Goal: Task Accomplishment & Management: Manage account settings

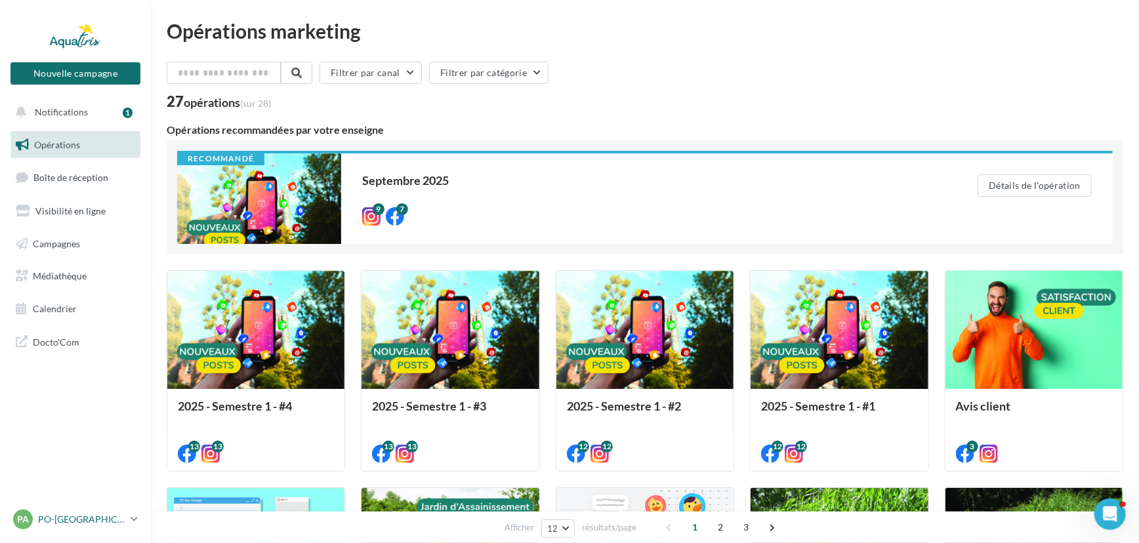
click at [92, 511] on div "PA PO-[GEOGRAPHIC_DATA]-HERAULT [PERSON_NAME][EMAIL_ADDRESS][DOMAIN_NAME]" at bounding box center [69, 520] width 112 height 20
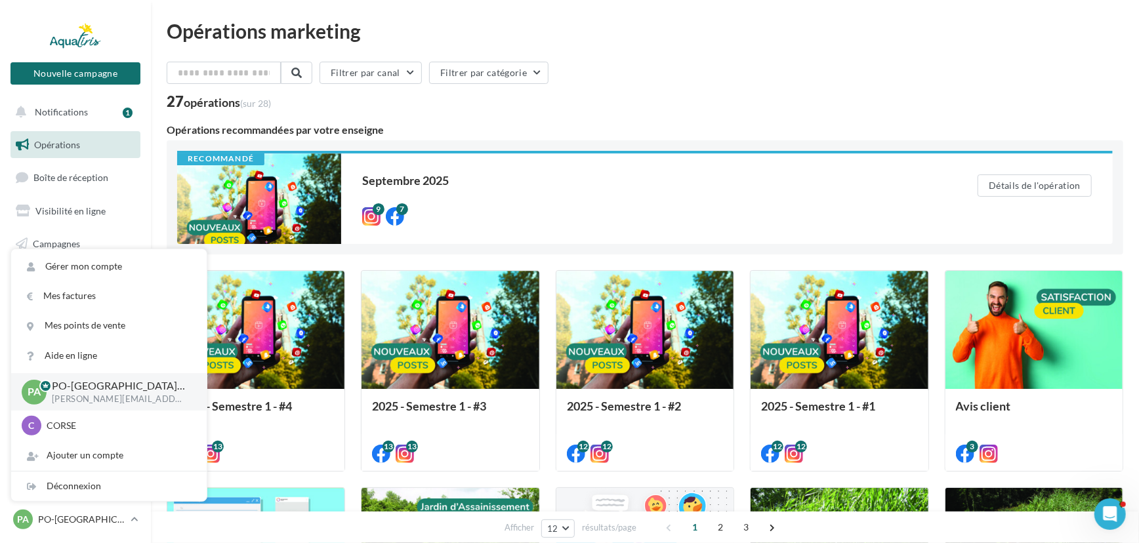
click at [634, 77] on div "Filtrer par canal Filtrer par catégorie" at bounding box center [645, 76] width 957 height 28
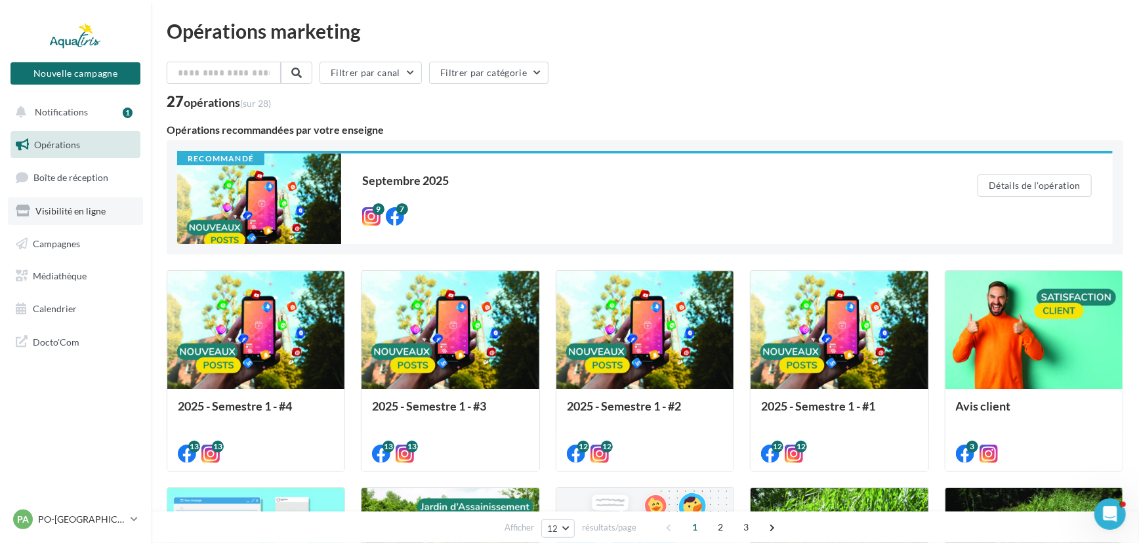
click at [82, 204] on link "Visibilité en ligne" at bounding box center [75, 212] width 135 height 28
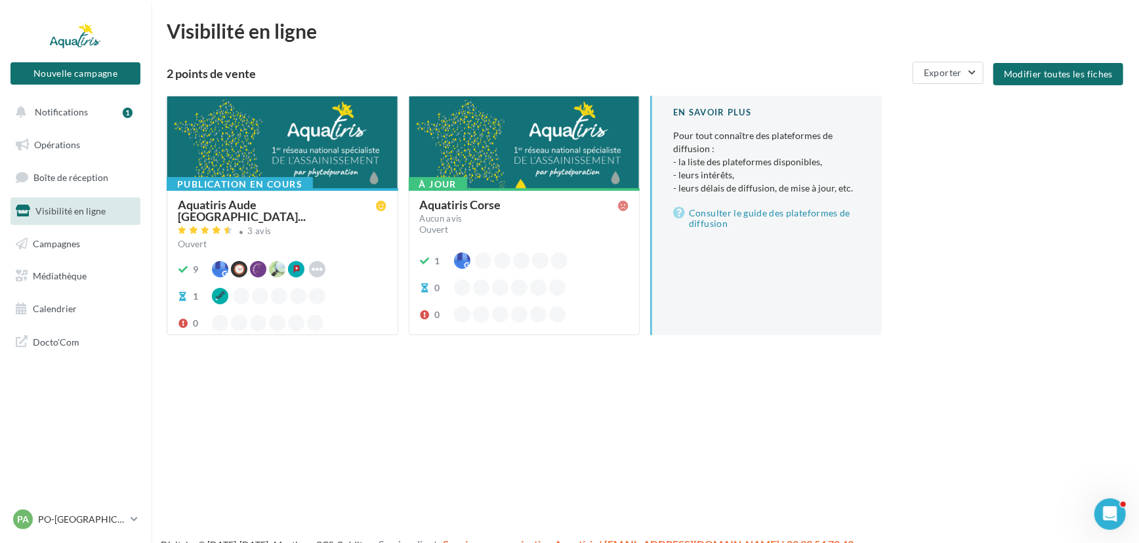
click at [532, 194] on div "À jour Aquatiris Corse Aucun avis Ouvert 1 0 0" at bounding box center [525, 260] width 230 height 145
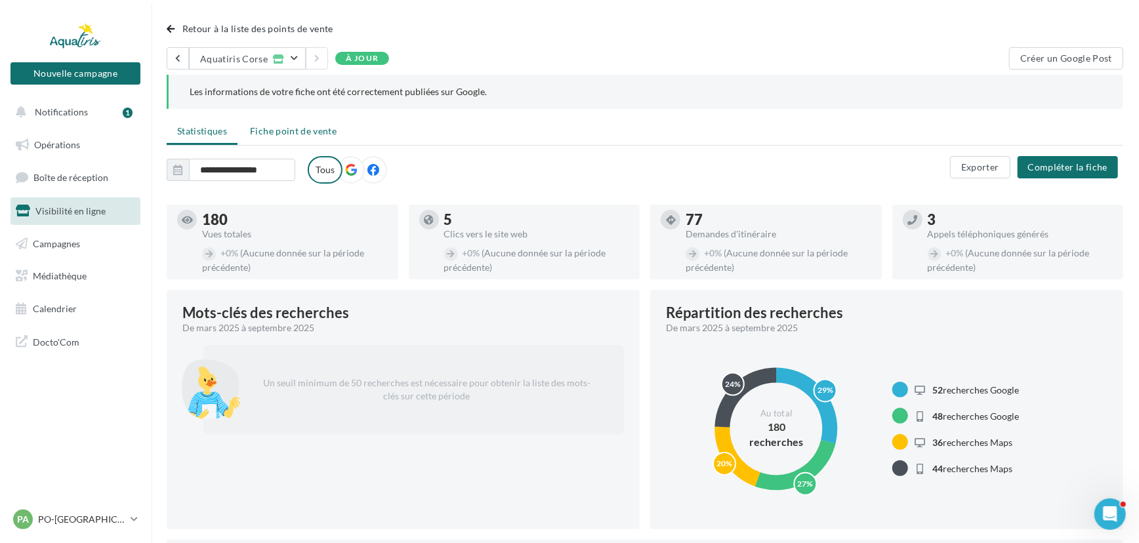
click at [329, 138] on li "Fiche point de vente" at bounding box center [294, 131] width 108 height 24
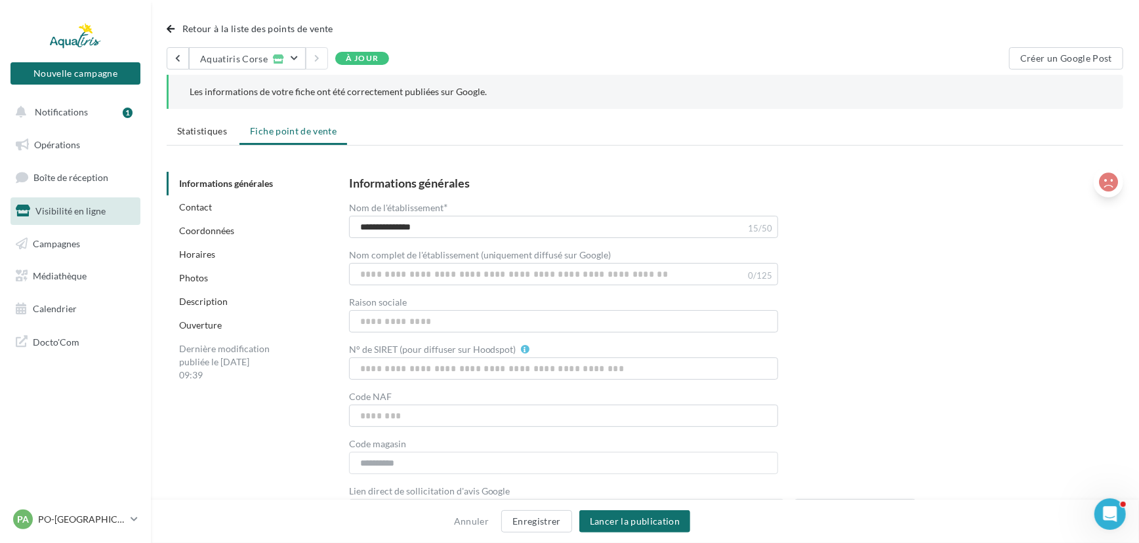
click at [1109, 190] on icon at bounding box center [1108, 183] width 19 height 20
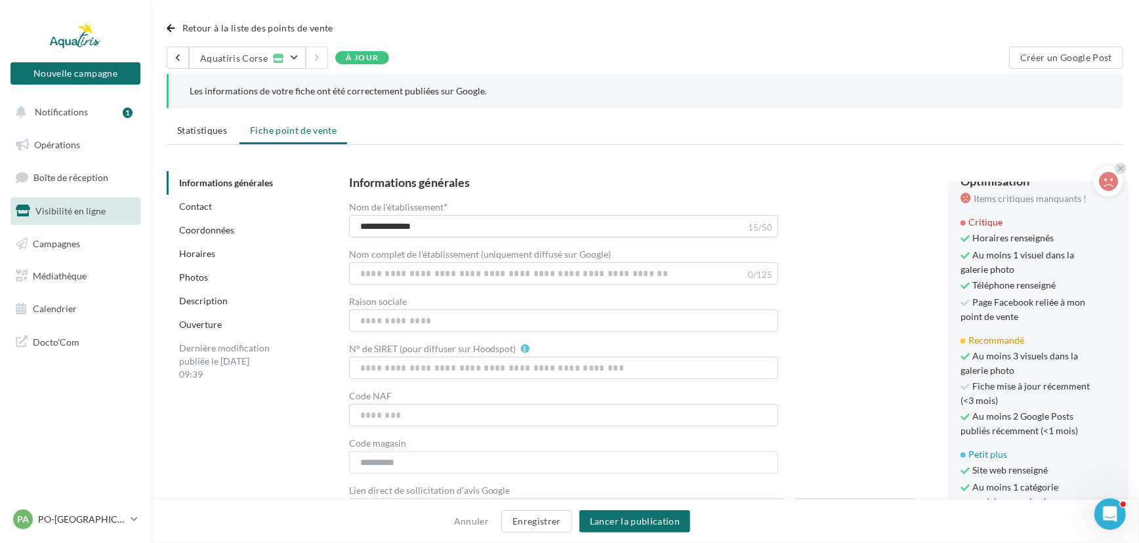
scroll to position [59, 0]
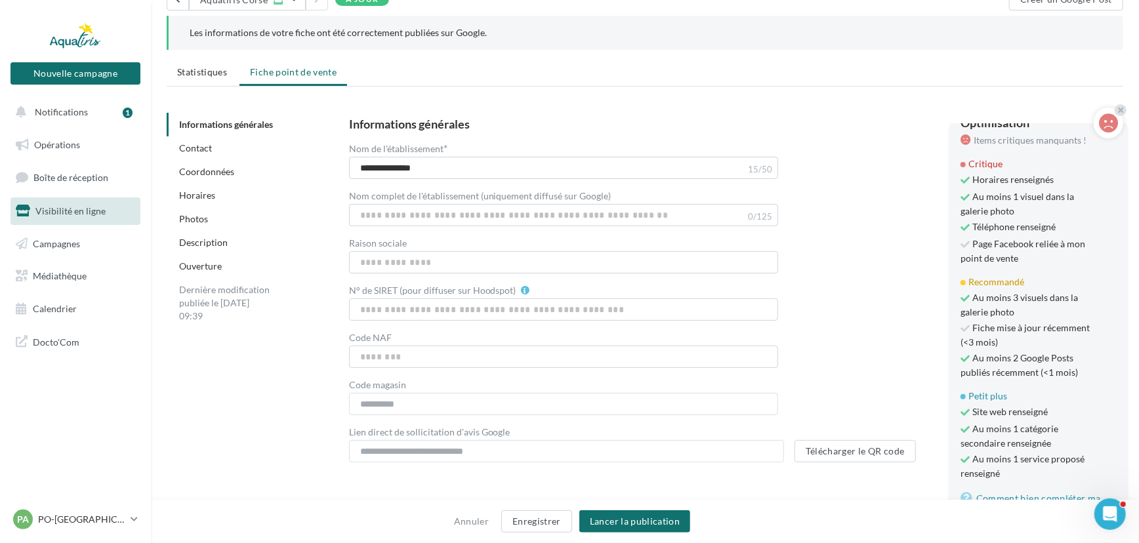
click at [991, 330] on span "Fiche mise à jour récemment (<3 mois)" at bounding box center [1027, 336] width 133 height 28
click at [988, 339] on span "Fiche mise à jour récemment (<3 mois)" at bounding box center [1027, 336] width 133 height 28
click at [870, 318] on div "**********" at bounding box center [726, 290] width 754 height 345
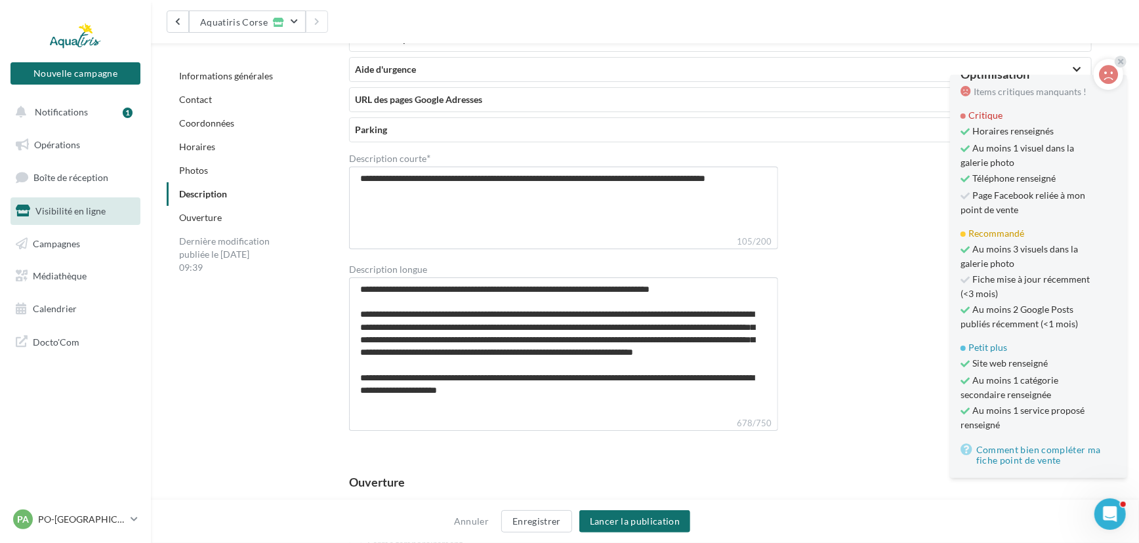
scroll to position [3080, 0]
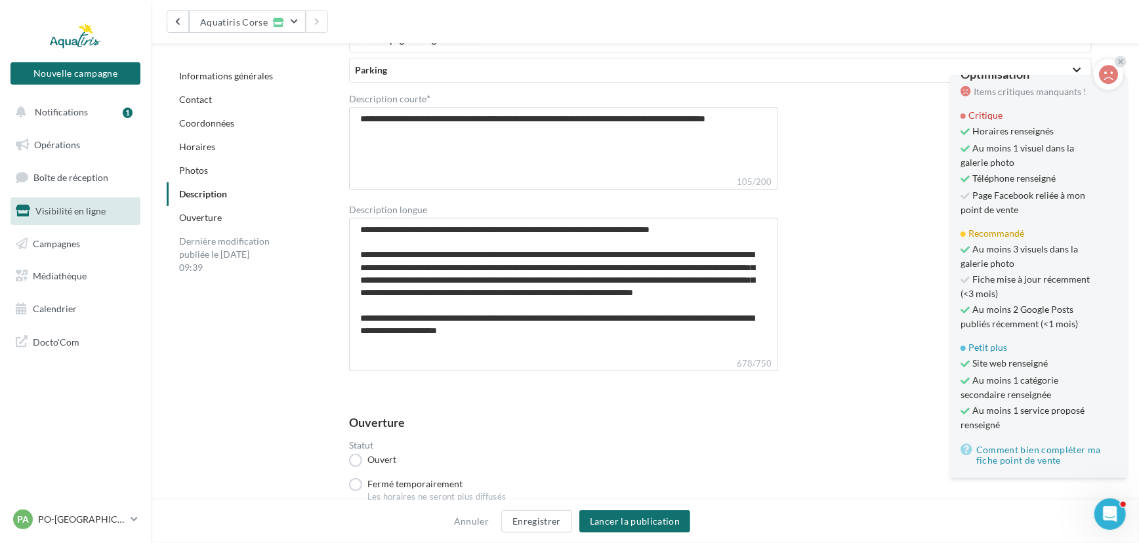
click at [605, 358] on label "678/750" at bounding box center [563, 364] width 429 height 14
click at [597, 354] on textarea "**********" at bounding box center [563, 287] width 429 height 139
type textarea "**********"
click at [568, 519] on button "Enregistrer" at bounding box center [536, 522] width 71 height 22
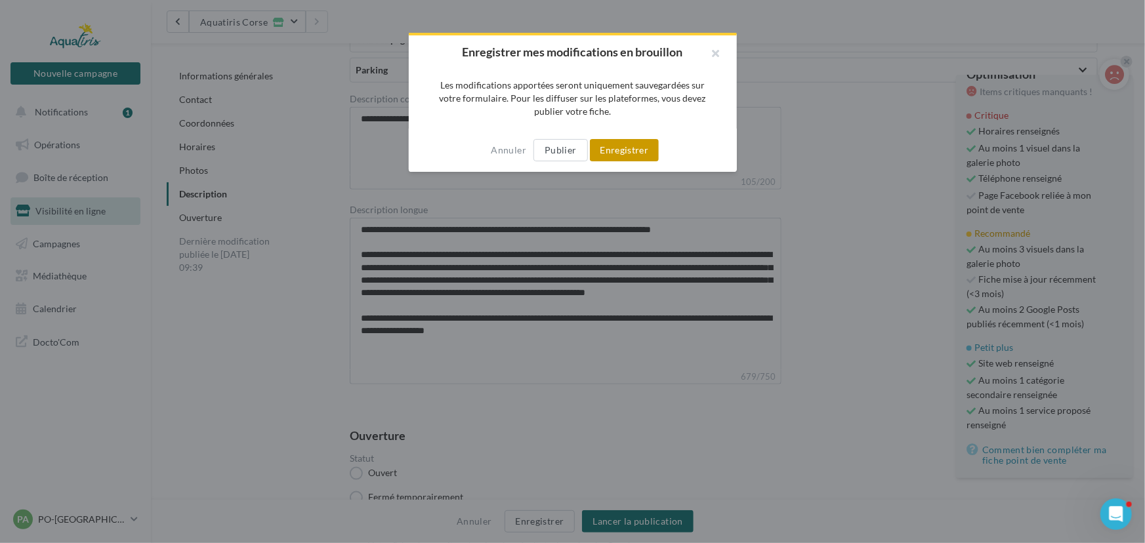
click at [629, 144] on button "Enregistrer" at bounding box center [625, 150] width 70 height 22
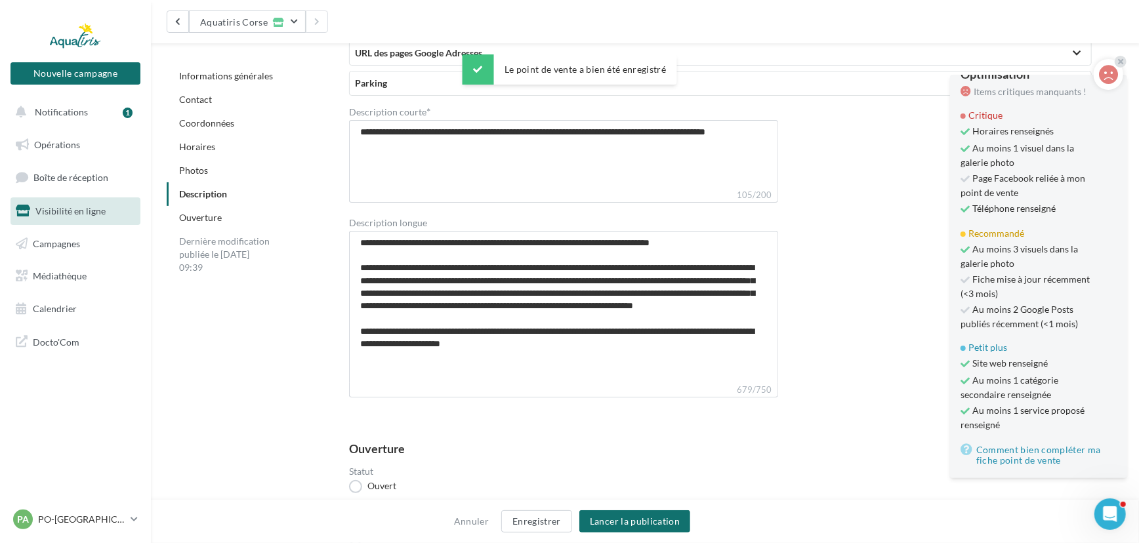
scroll to position [3093, 0]
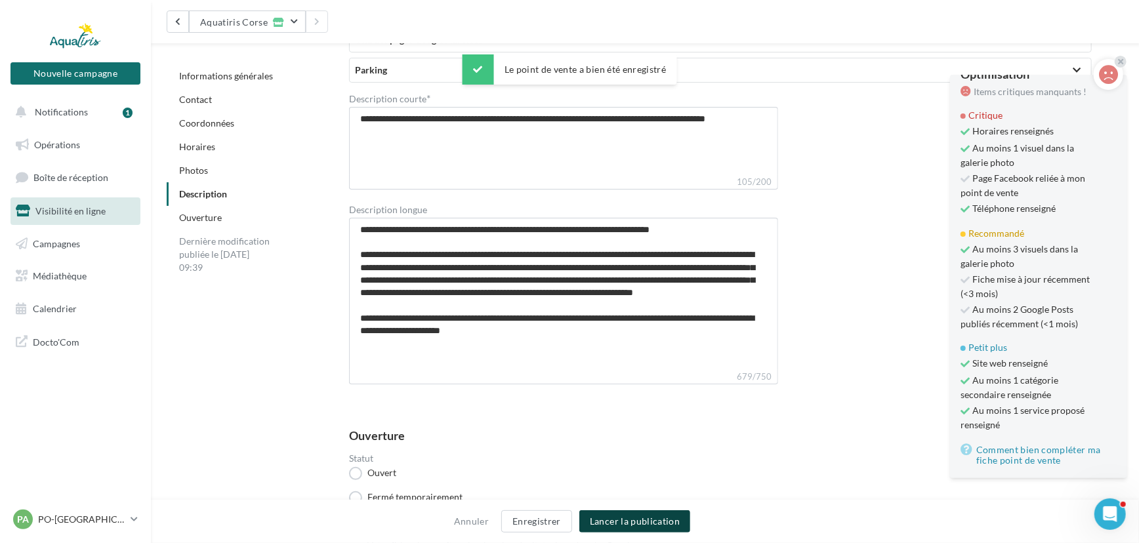
click at [620, 524] on button "Lancer la publication" at bounding box center [635, 522] width 111 height 22
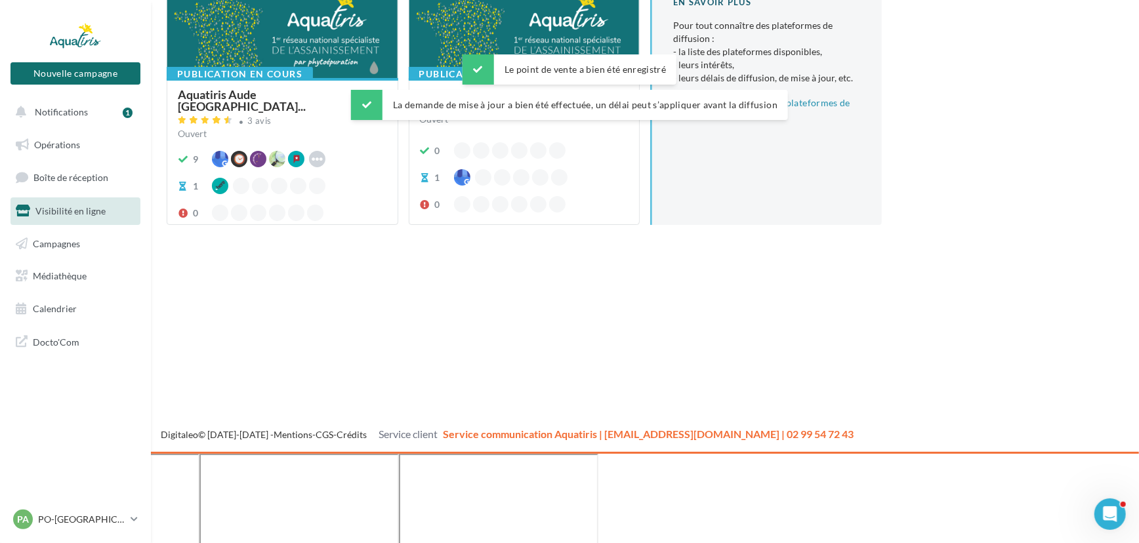
scroll to position [20, 0]
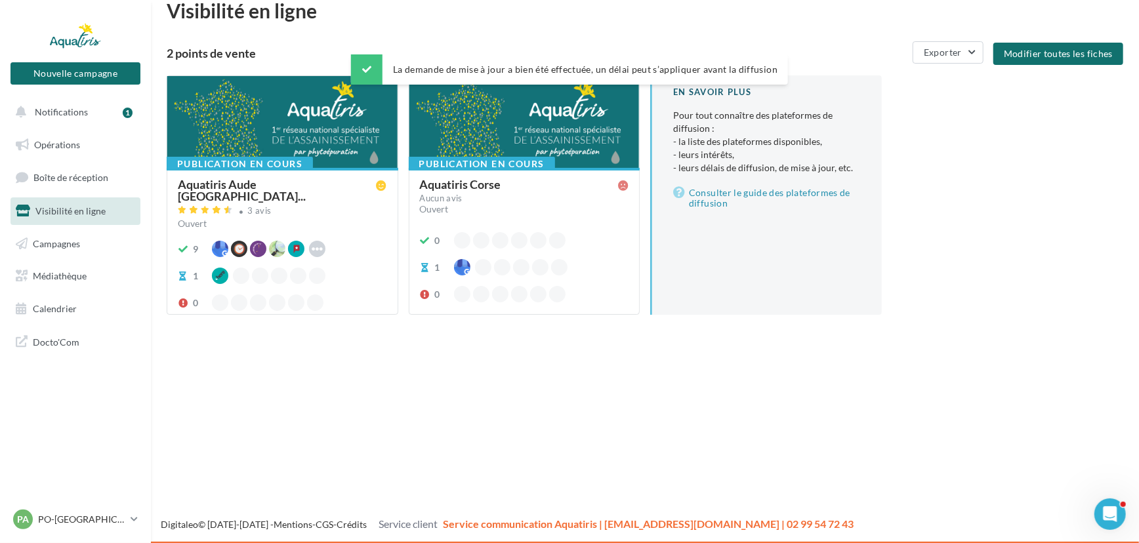
click at [597, 188] on div "Aquatiris Corse" at bounding box center [522, 186] width 204 height 14
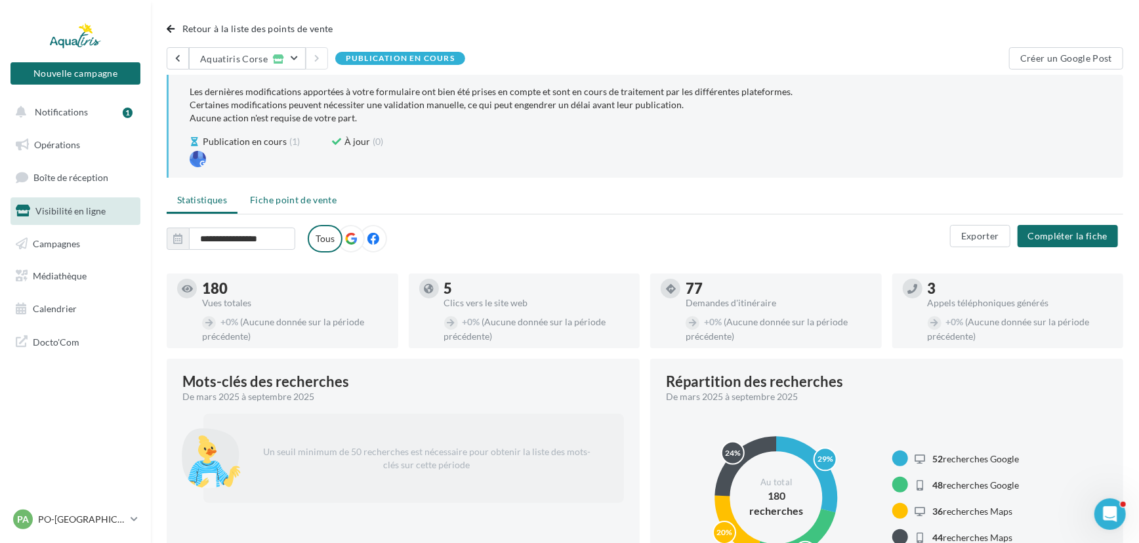
click at [324, 205] on li "Fiche point de vente" at bounding box center [294, 200] width 108 height 24
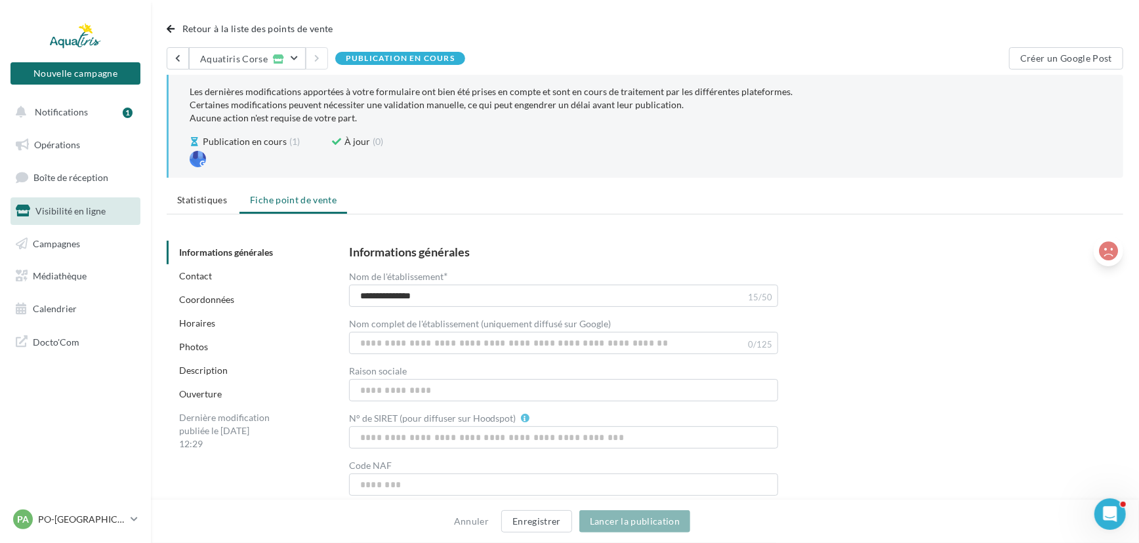
click at [1103, 251] on icon at bounding box center [1108, 252] width 19 height 20
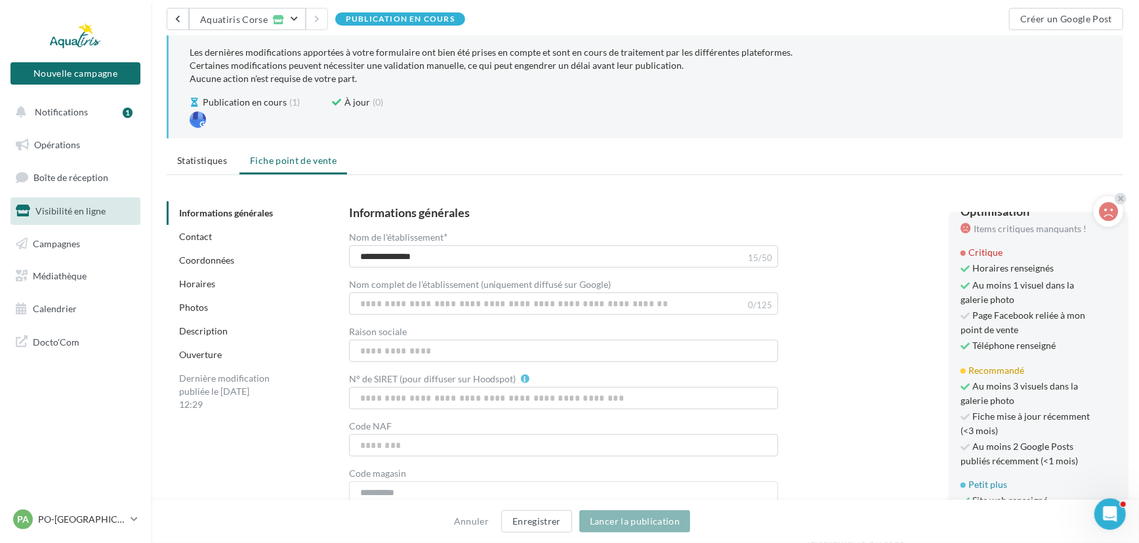
scroll to position [59, 0]
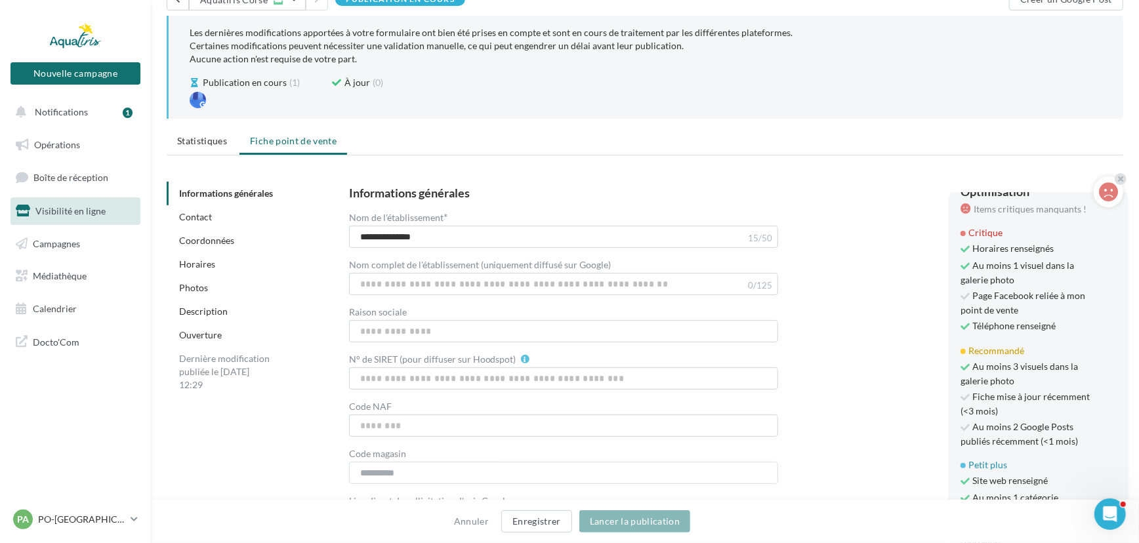
click at [1002, 397] on span "Fiche mise à jour récemment (<3 mois)" at bounding box center [1027, 405] width 133 height 28
click at [834, 393] on div "**********" at bounding box center [726, 359] width 754 height 345
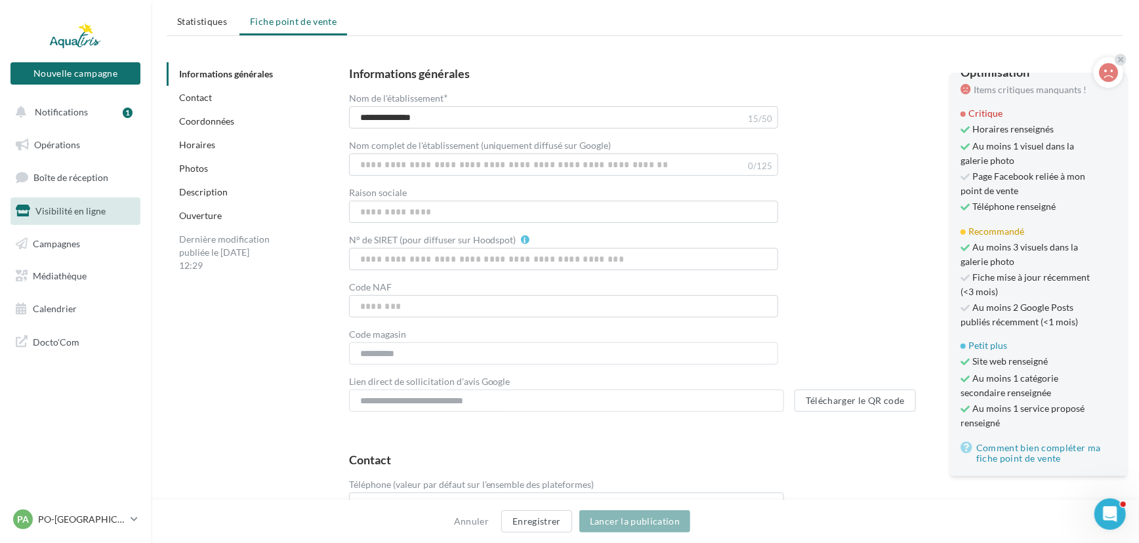
scroll to position [119, 0]
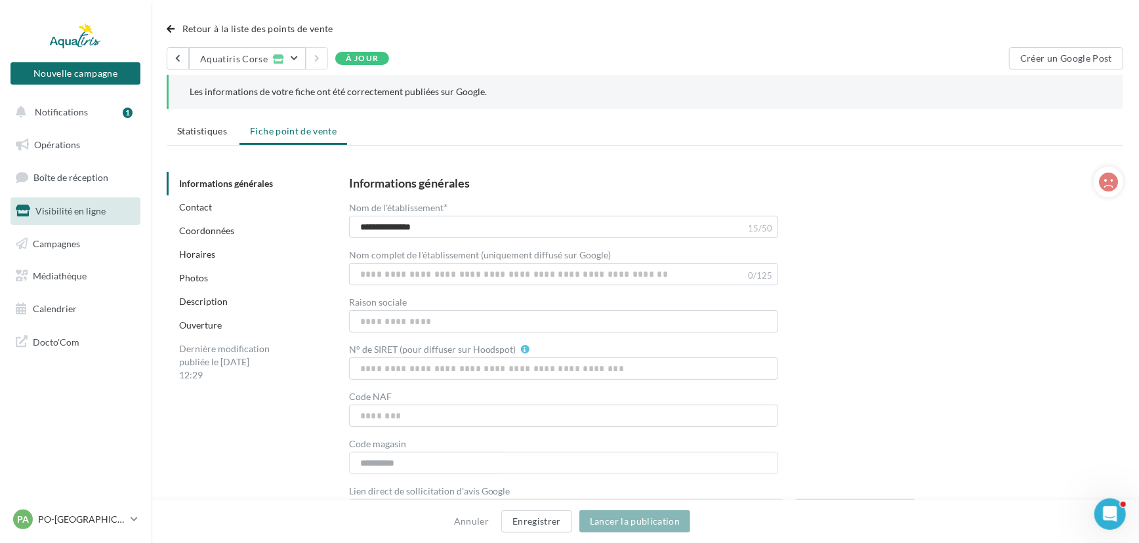
click at [52, 216] on span "Visibilité en ligne" at bounding box center [70, 210] width 70 height 11
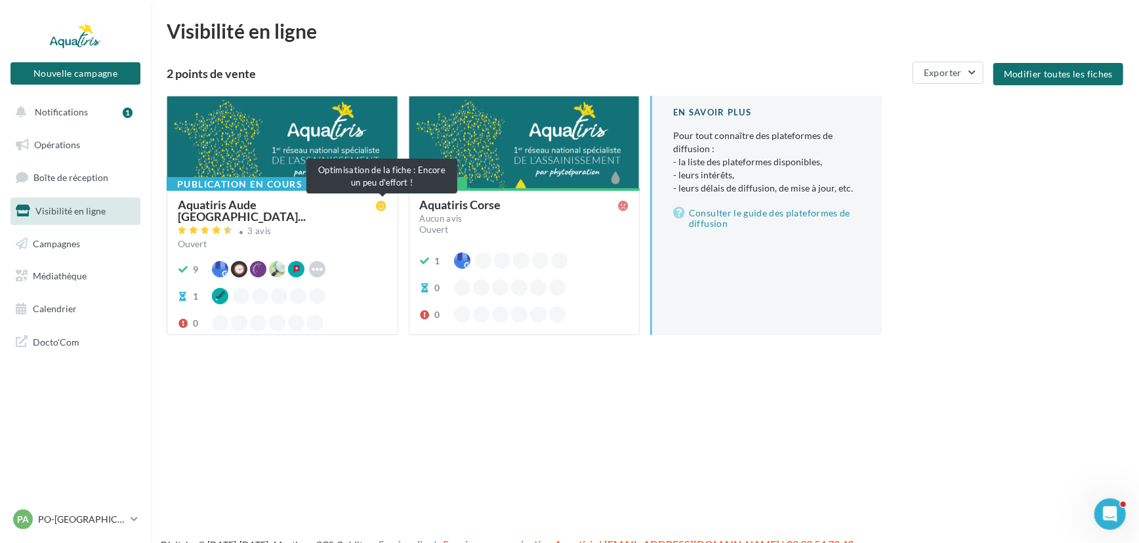
click at [381, 205] on icon at bounding box center [382, 206] width 11 height 11
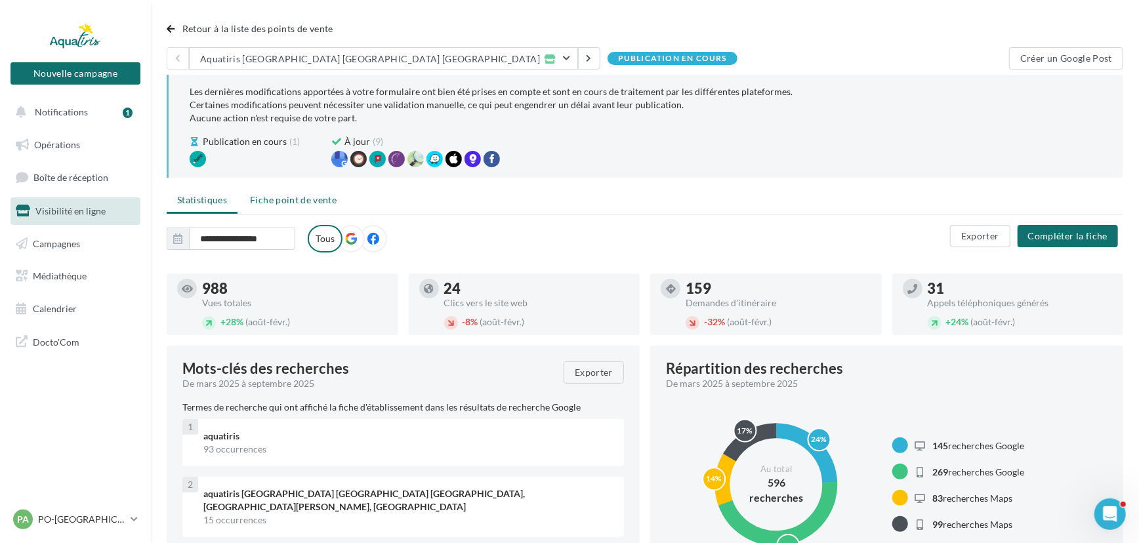
click at [302, 207] on li "Fiche point de vente" at bounding box center [294, 200] width 108 height 24
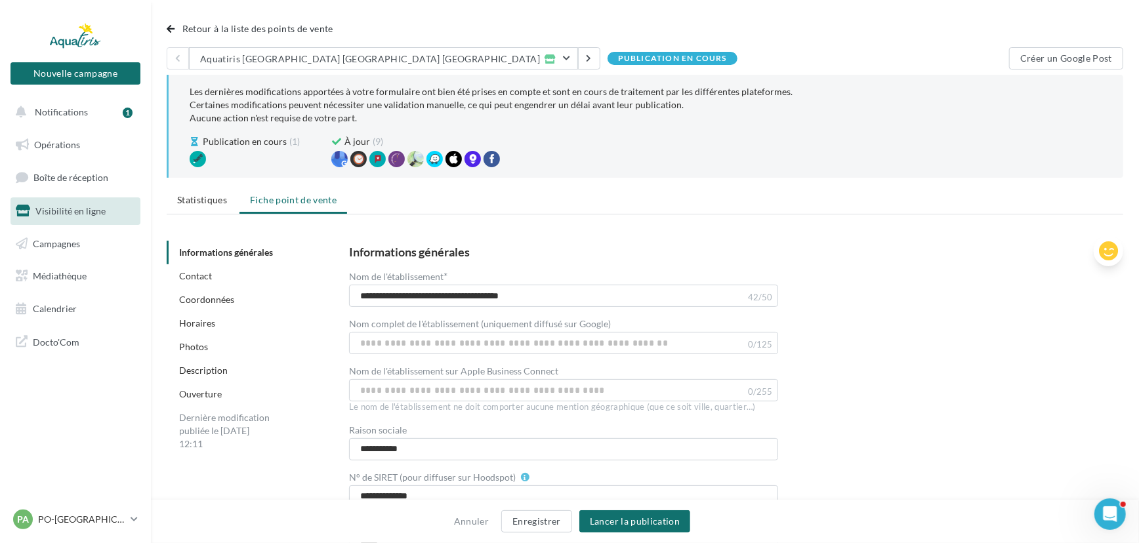
click at [1107, 253] on icon at bounding box center [1108, 252] width 19 height 20
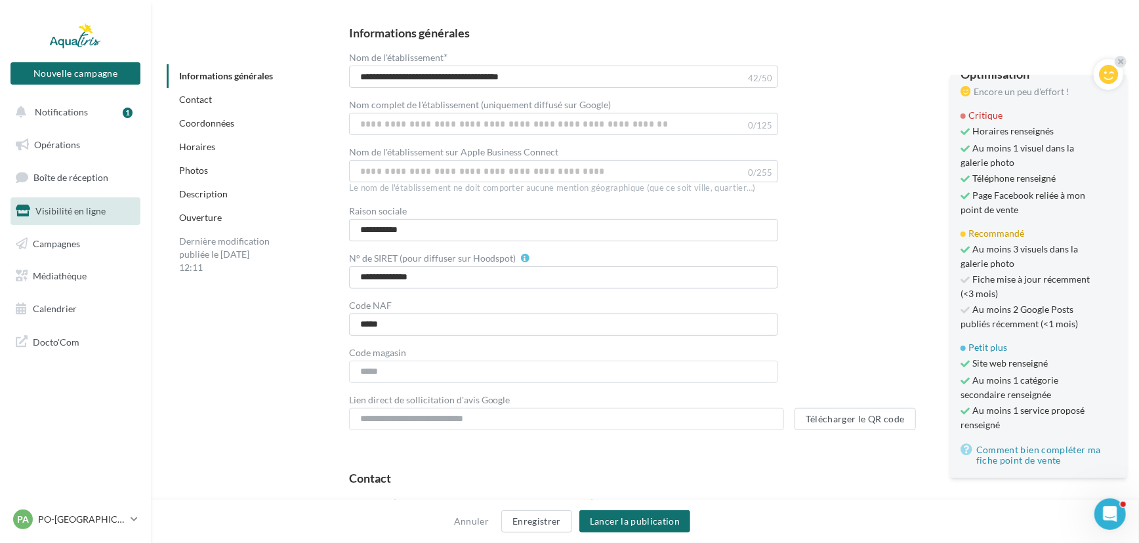
scroll to position [238, 0]
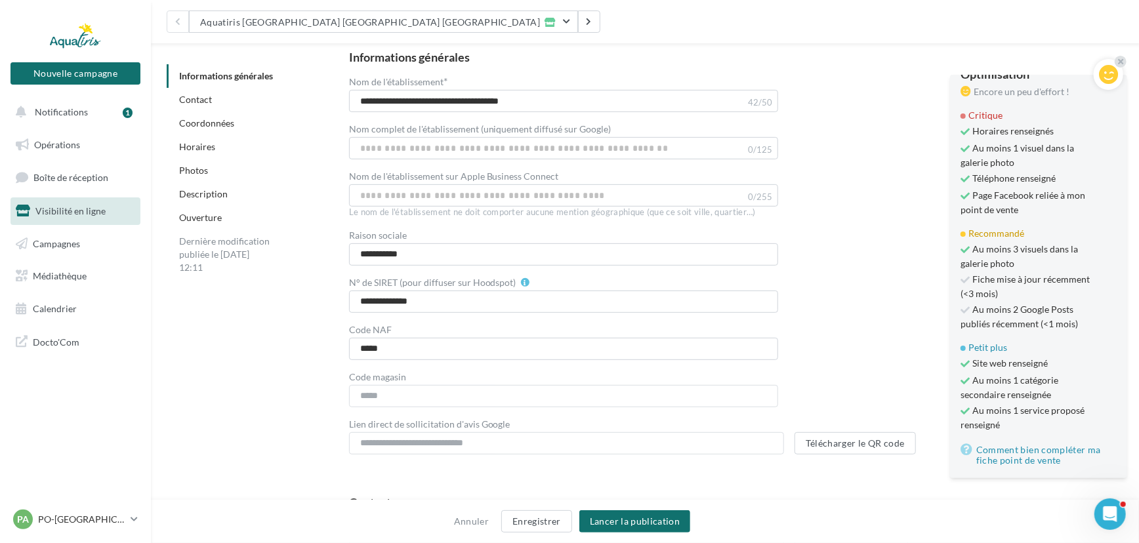
click at [906, 347] on div "**********" at bounding box center [726, 253] width 754 height 404
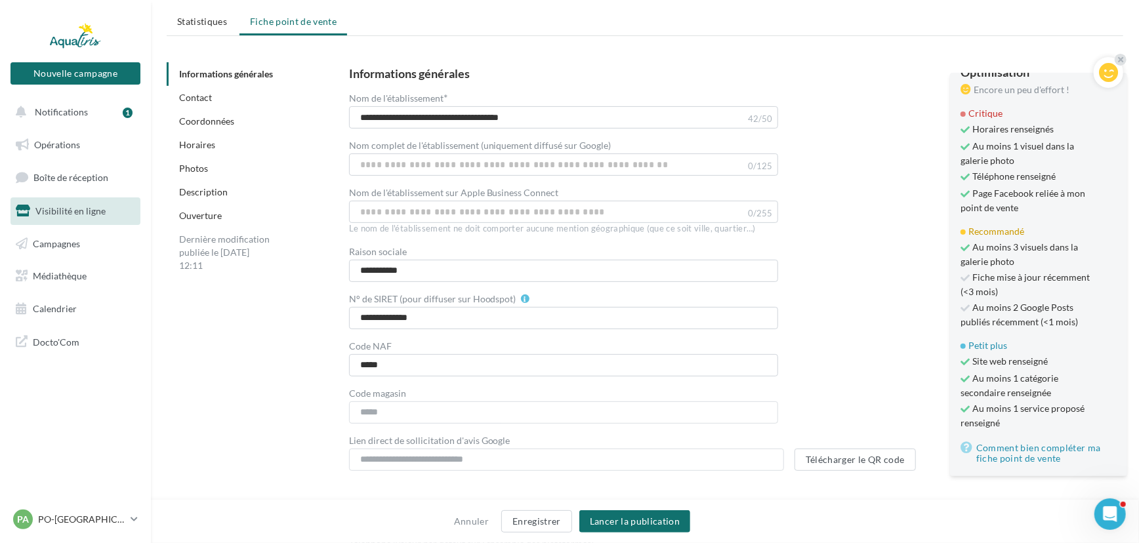
scroll to position [119, 0]
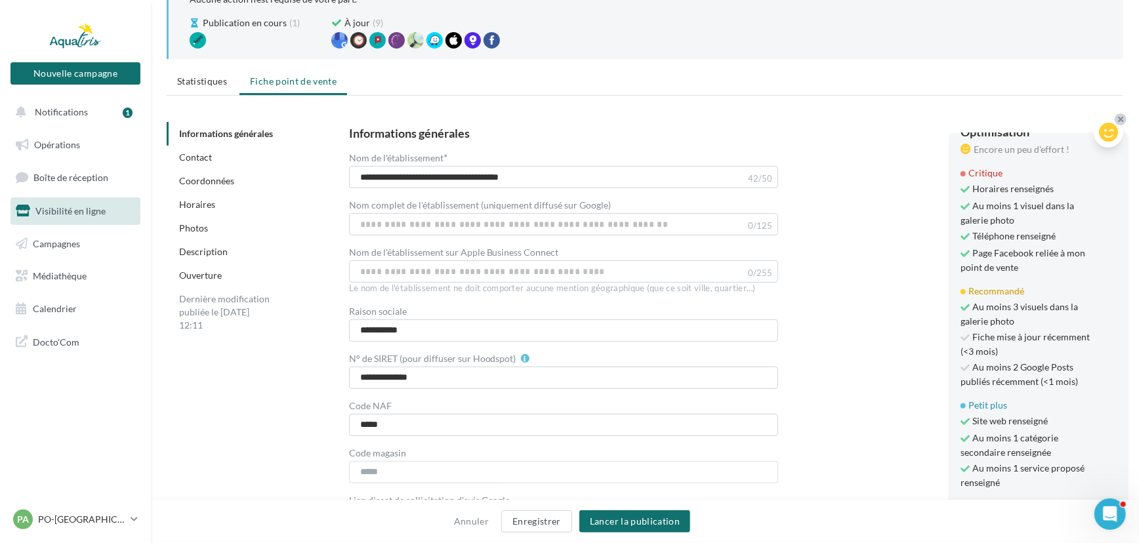
click at [1120, 116] on icon at bounding box center [1120, 120] width 5 height 8
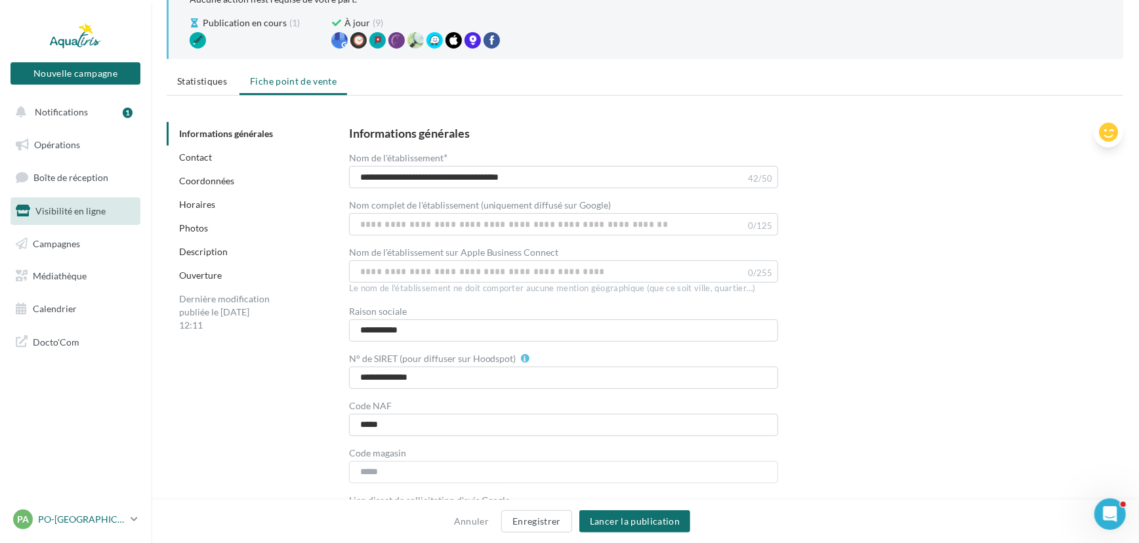
click at [108, 512] on div "PA PO-[GEOGRAPHIC_DATA]-HERAULT [PERSON_NAME][EMAIL_ADDRESS][DOMAIN_NAME]" at bounding box center [69, 520] width 112 height 20
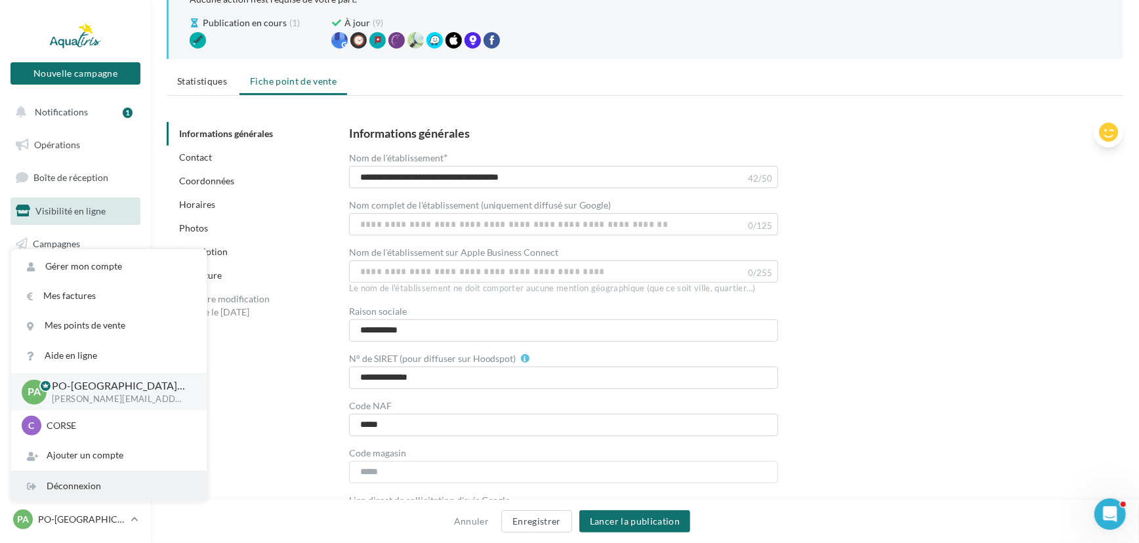
click at [74, 488] on div "Déconnexion" at bounding box center [109, 487] width 196 height 30
